Goal: Use online tool/utility: Utilize a website feature to perform a specific function

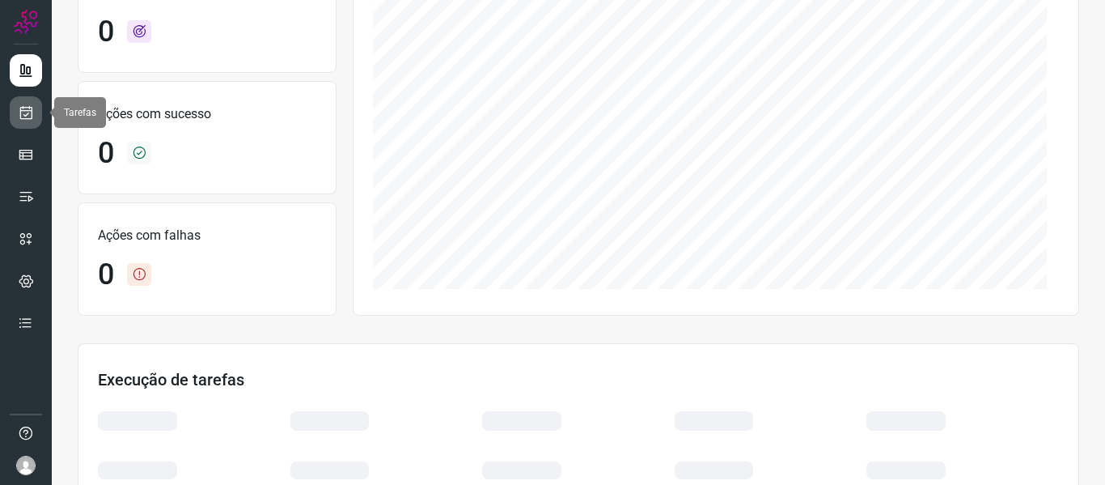
click at [31, 112] on icon at bounding box center [26, 112] width 17 height 16
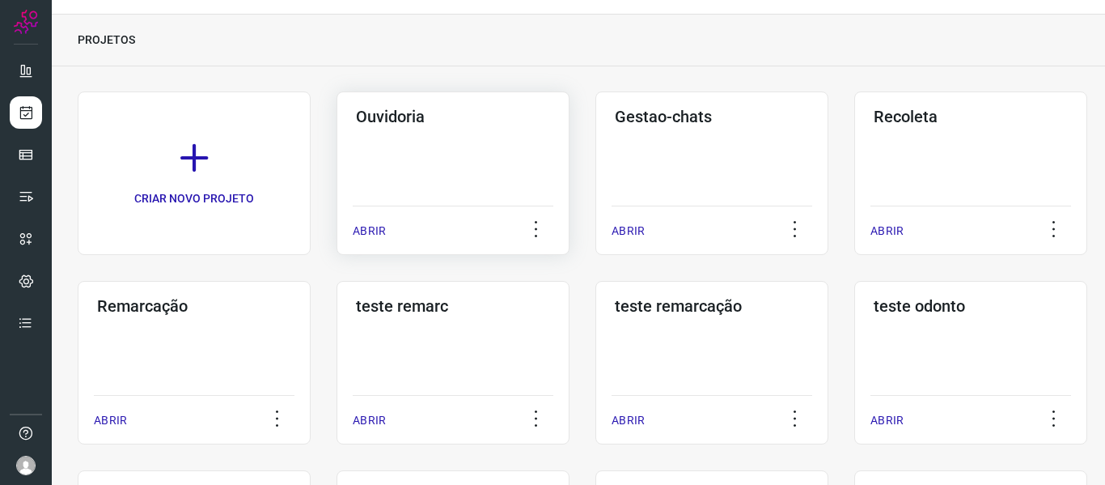
click at [389, 235] on div "ABRIR" at bounding box center [453, 225] width 201 height 40
click at [366, 232] on p "ABRIR" at bounding box center [369, 230] width 33 height 17
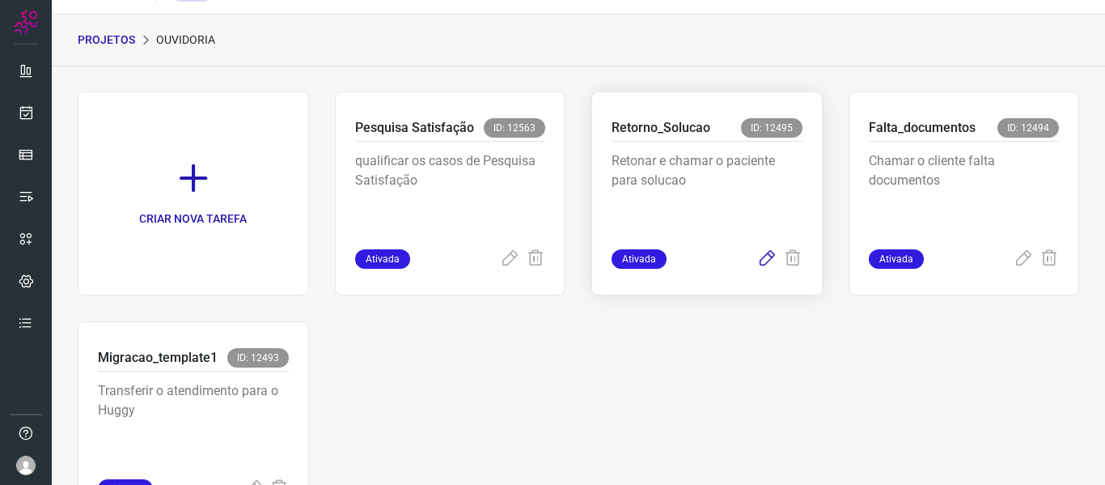
click at [757, 264] on icon at bounding box center [766, 258] width 19 height 19
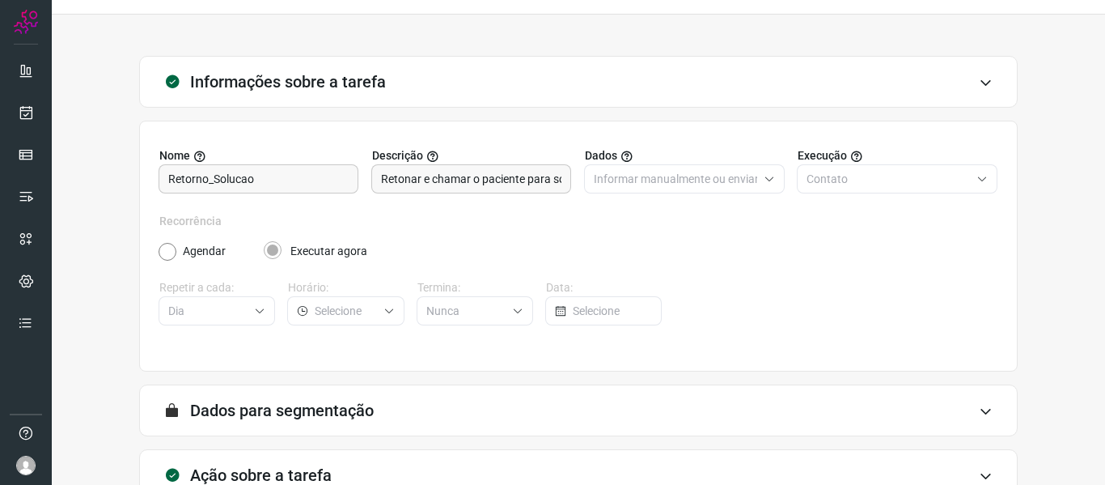
scroll to position [147, 0]
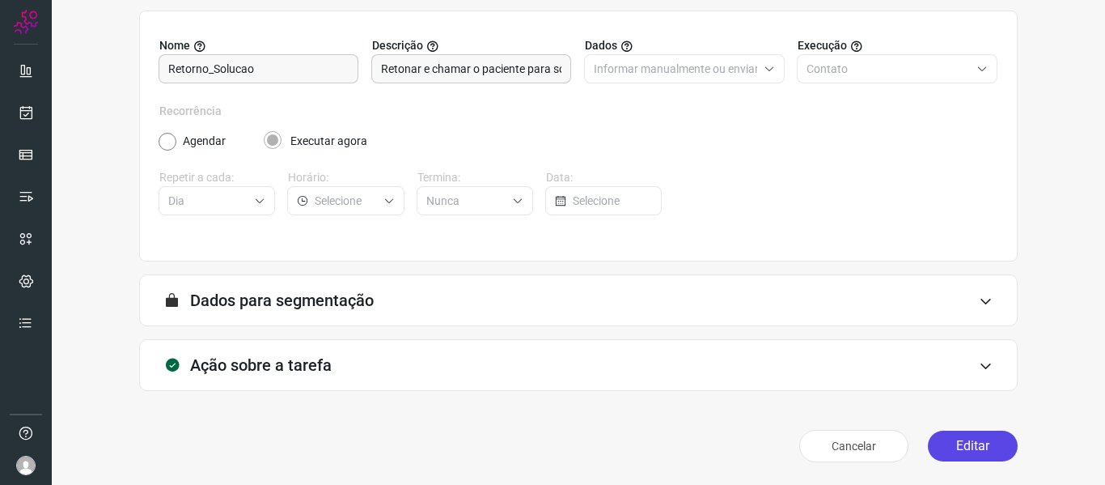
click at [981, 436] on button "Editar" at bounding box center [973, 445] width 90 height 31
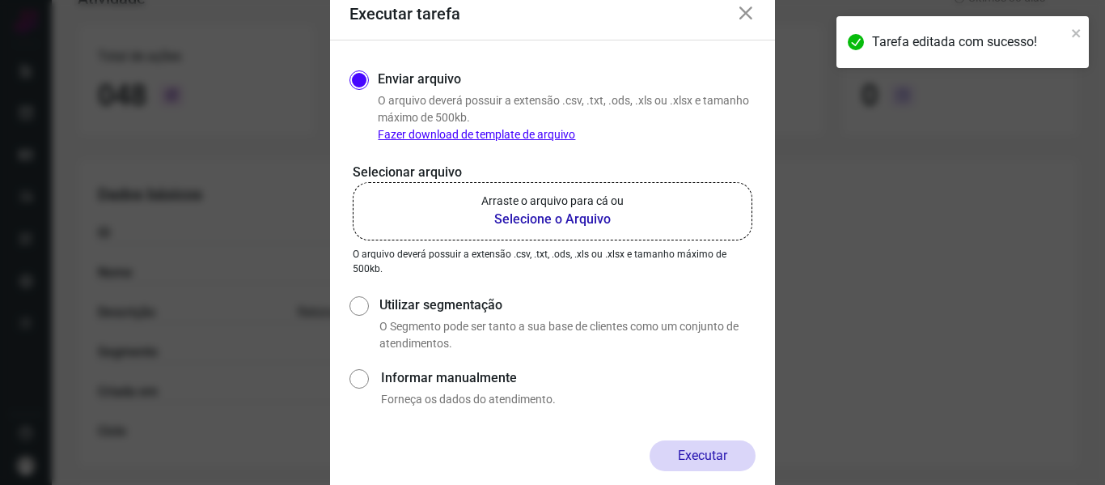
click at [490, 217] on b "Selecione o Arquivo" at bounding box center [552, 219] width 142 height 19
click at [0, 0] on input "Arraste o arquivo para cá ou Selecione o Arquivo" at bounding box center [0, 0] width 0 height 0
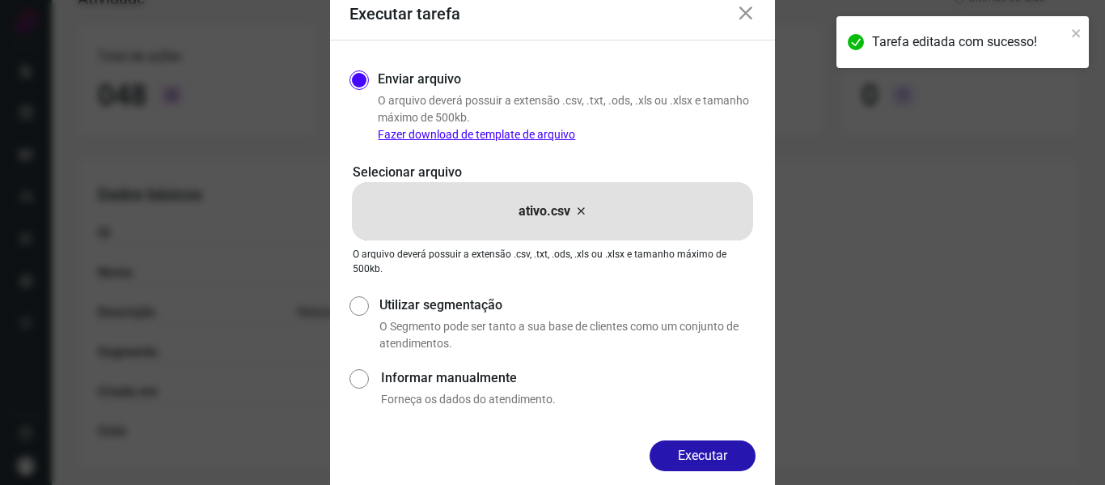
click at [696, 455] on button "Executar" at bounding box center [703, 455] width 106 height 31
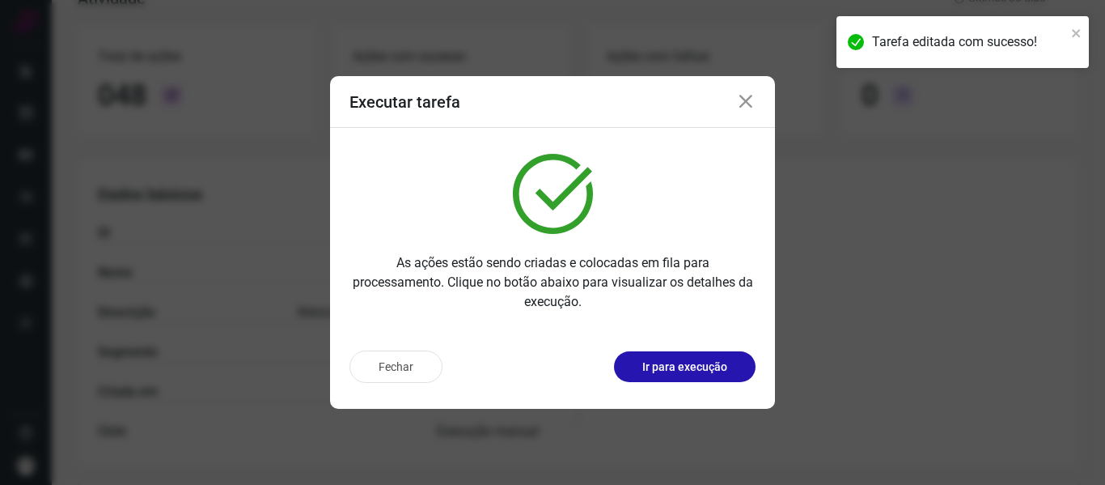
click at [662, 383] on div "Fechar Ir para execução" at bounding box center [552, 372] width 445 height 71
click at [664, 371] on p "Ir para execução" at bounding box center [684, 366] width 85 height 17
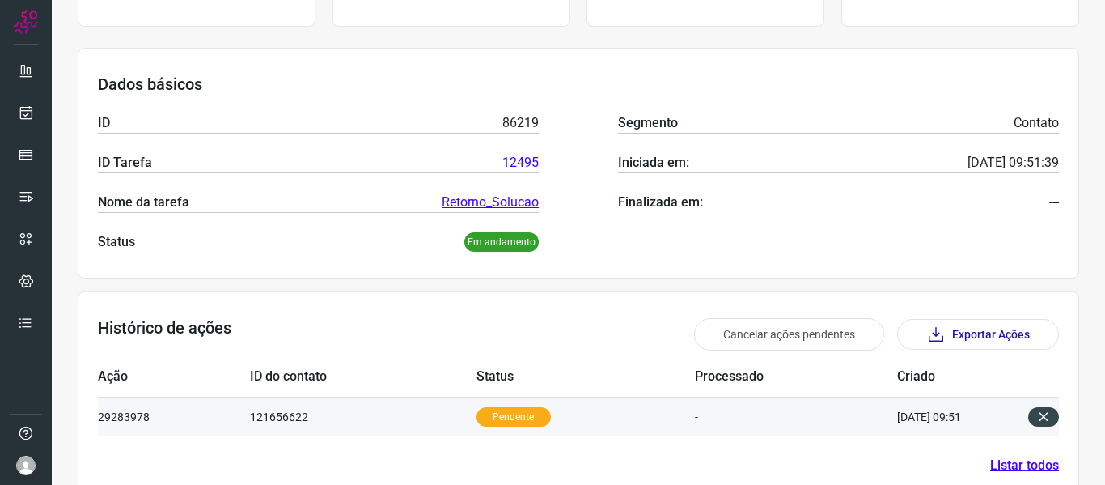
scroll to position [224, 0]
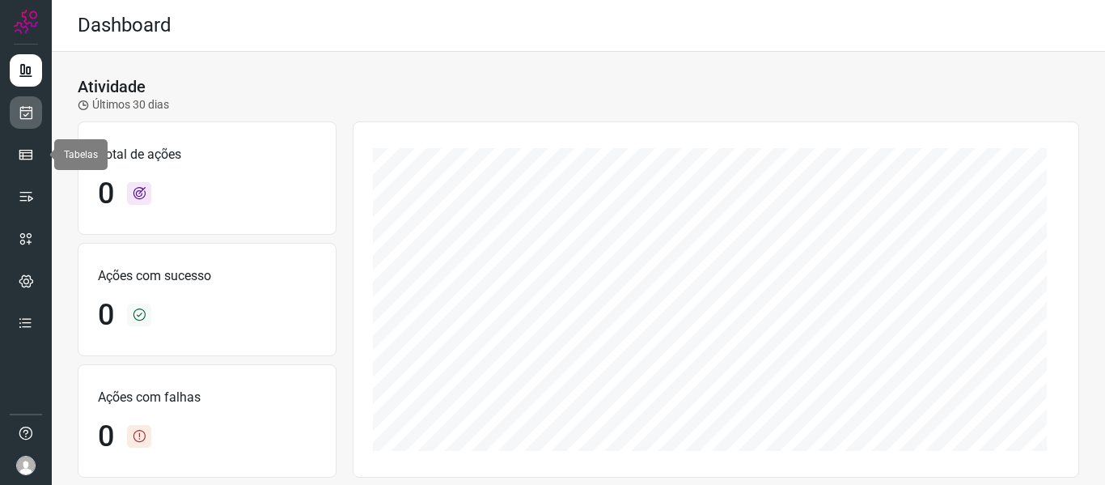
click at [36, 111] on link at bounding box center [26, 112] width 32 height 32
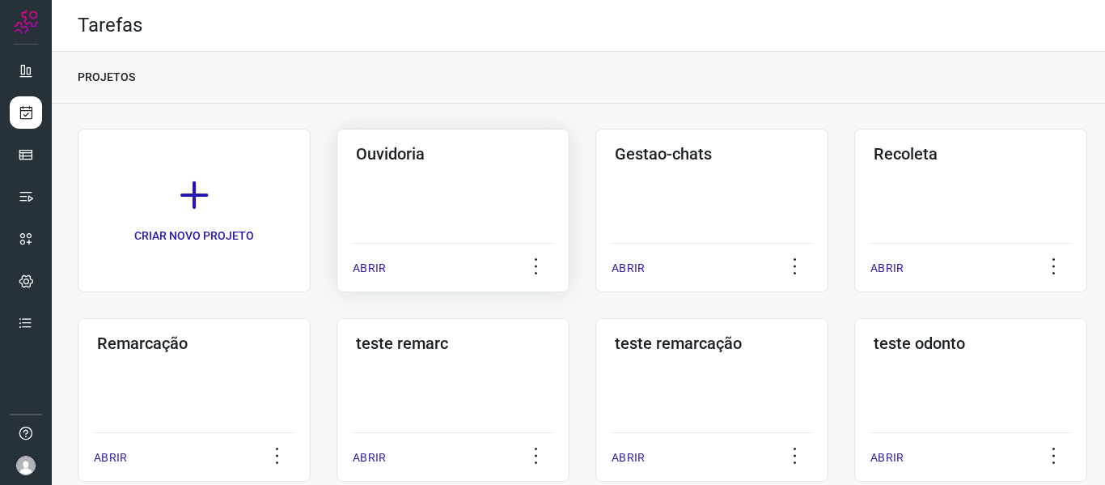
click at [378, 263] on p "ABRIR" at bounding box center [369, 268] width 33 height 17
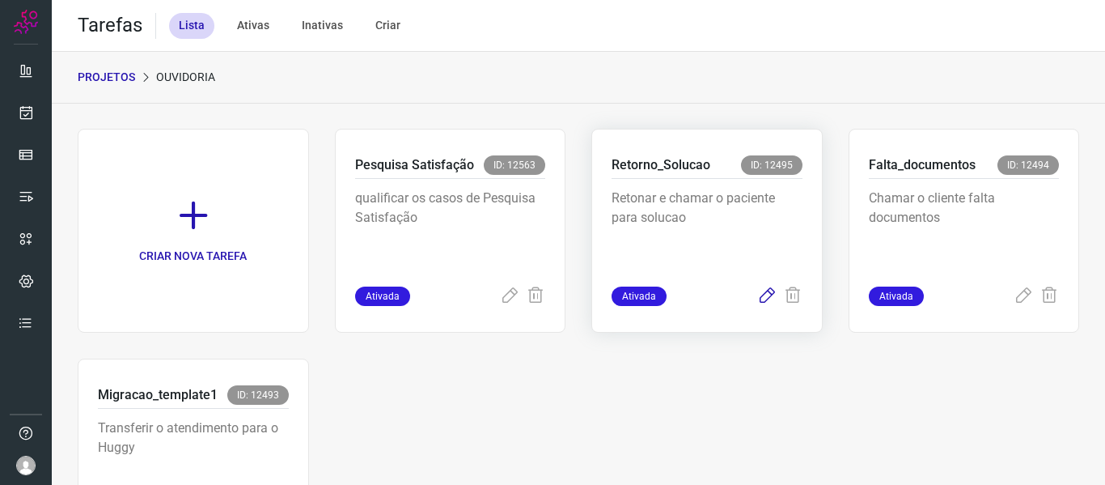
click at [761, 299] on icon at bounding box center [766, 295] width 19 height 19
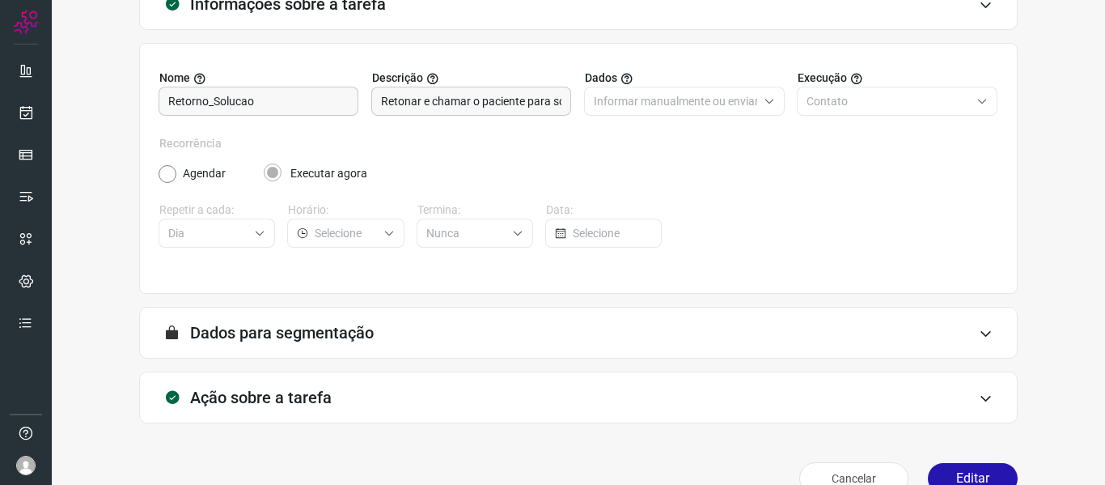
scroll to position [147, 0]
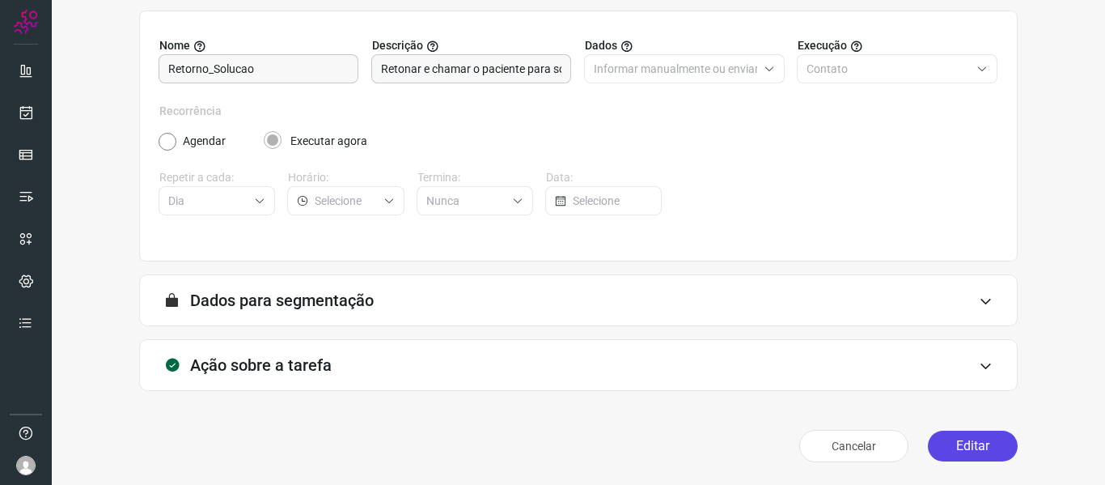
click at [977, 451] on button "Editar" at bounding box center [973, 445] width 90 height 31
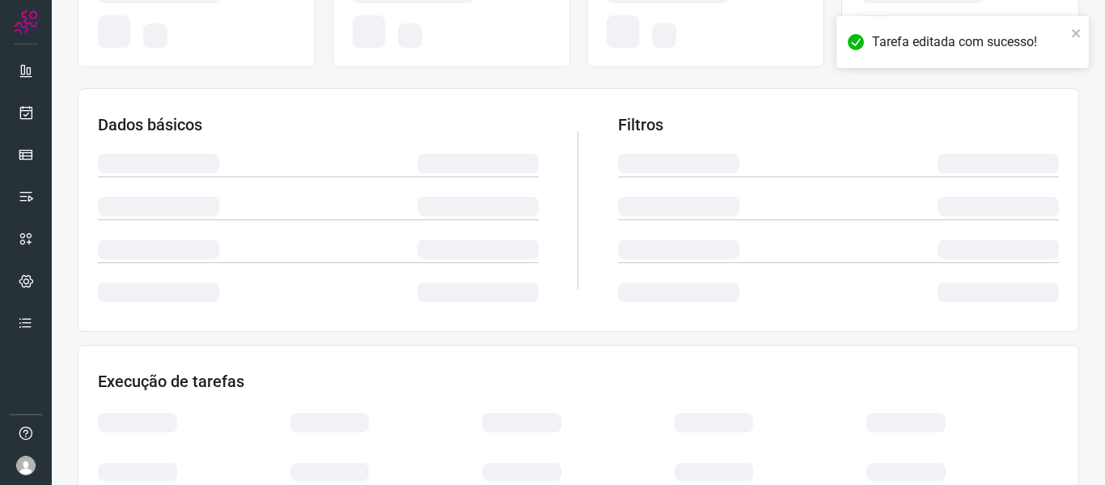
scroll to position [380, 0]
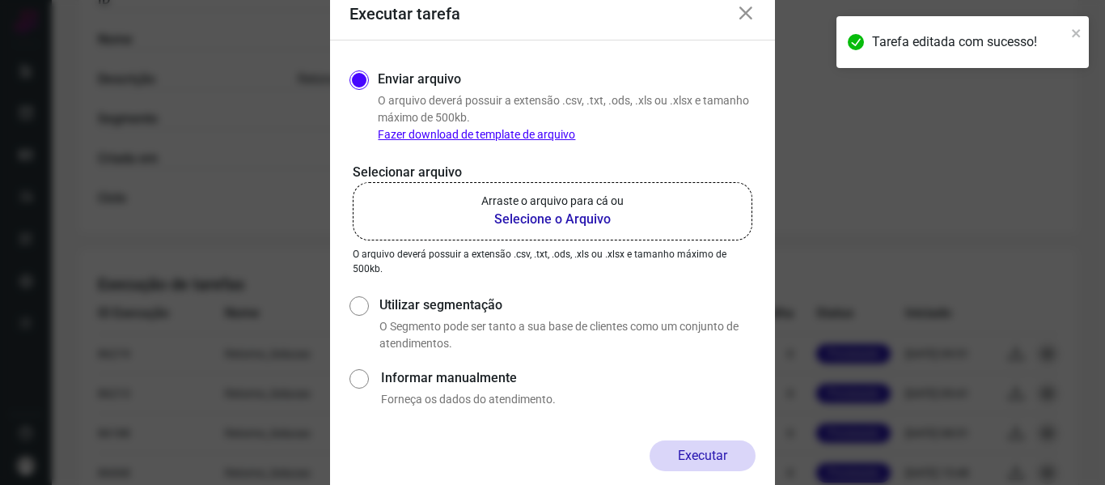
click at [541, 205] on p "Arraste o arquivo para cá ou" at bounding box center [552, 201] width 142 height 17
click at [0, 0] on input "Arraste o arquivo para cá ou Selecione o Arquivo" at bounding box center [0, 0] width 0 height 0
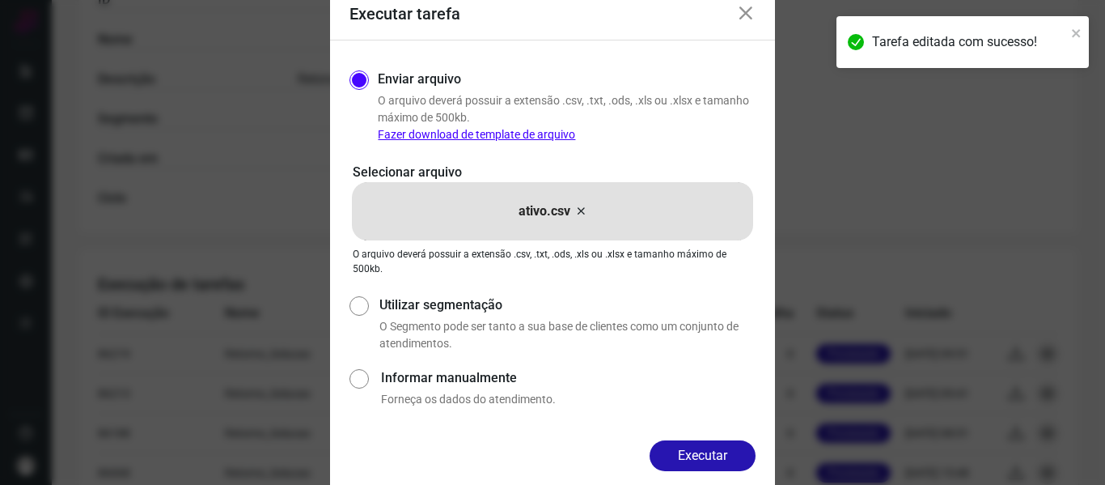
click at [711, 471] on div "Executar" at bounding box center [552, 468] width 445 height 57
click at [706, 451] on button "Executar" at bounding box center [703, 455] width 106 height 31
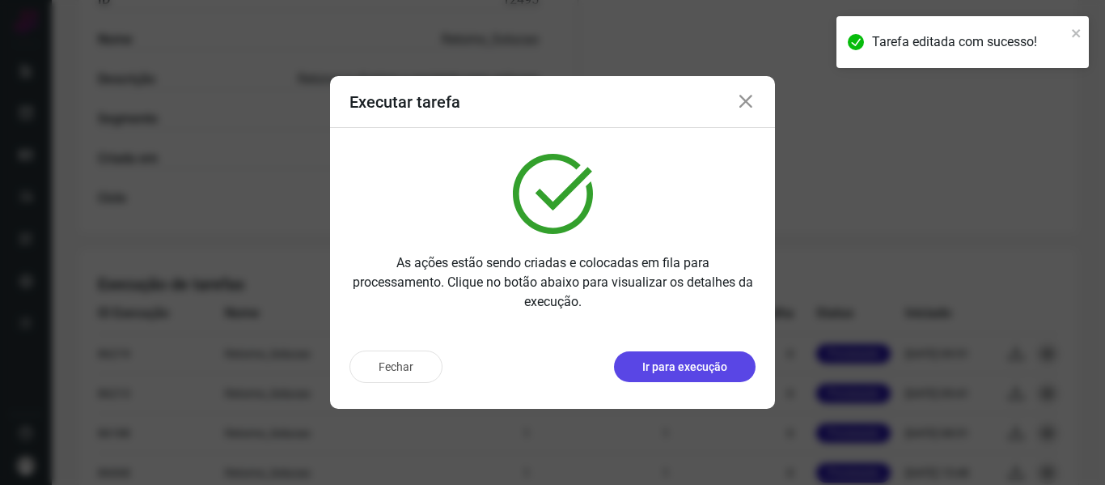
click at [696, 367] on p "Ir para execução" at bounding box center [684, 366] width 85 height 17
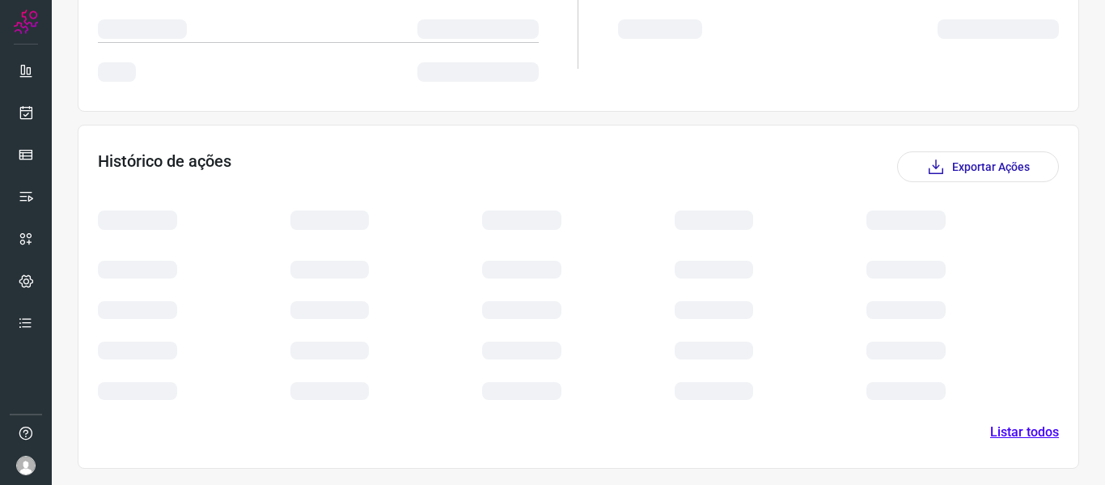
scroll to position [222, 0]
